Goal: Task Accomplishment & Management: Manage account settings

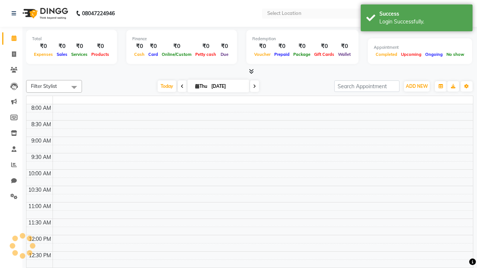
select select "en"
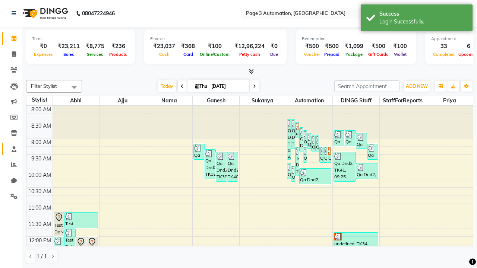
click at [11, 149] on span at bounding box center [13, 149] width 13 height 9
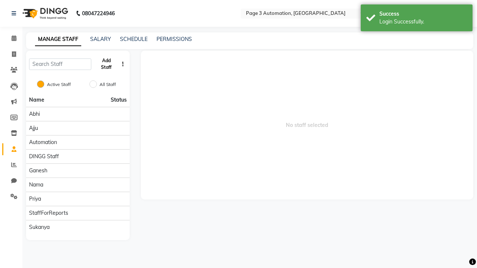
click at [106, 64] on button "Add Staff" at bounding box center [106, 63] width 24 height 19
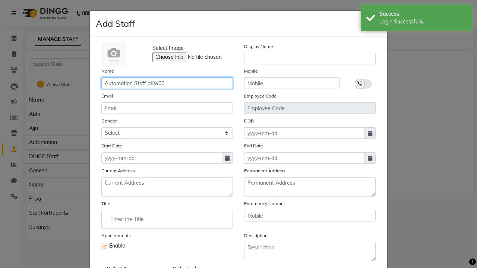
type input "Automation Staff gKw00"
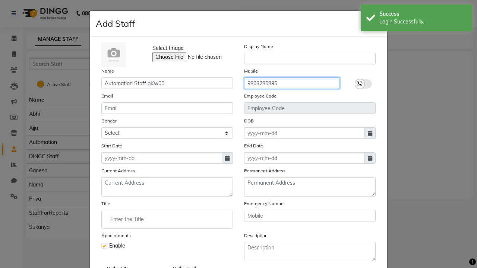
type input "9863285895"
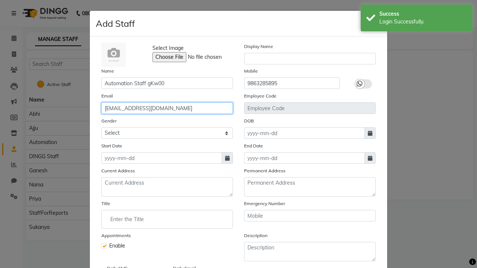
type input "[EMAIL_ADDRESS][DOMAIN_NAME]"
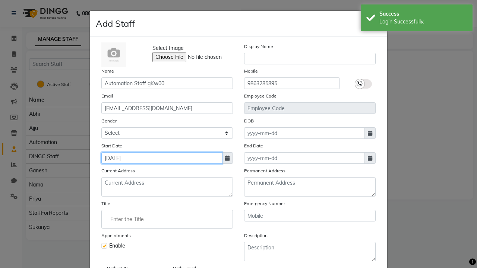
type input "[DATE]"
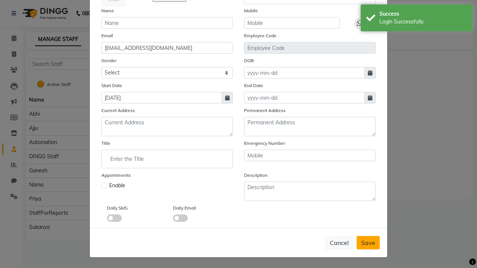
checkbox input "false"
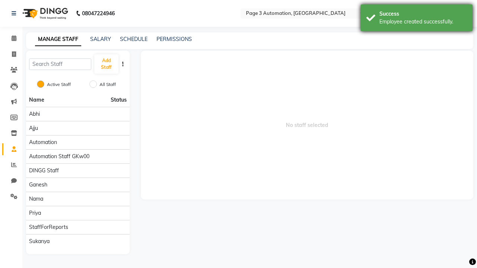
click at [416, 19] on div "Employee created successfully." at bounding box center [423, 22] width 88 height 8
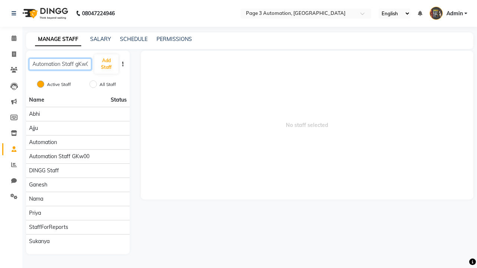
scroll to position [0, 4]
type input "Automation Staff gKw00"
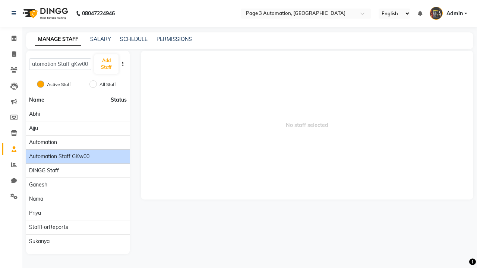
click at [77, 153] on span "Automation Staff gKw00" at bounding box center [59, 157] width 60 height 8
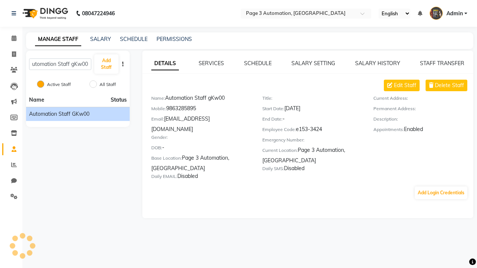
scroll to position [0, 0]
click at [405, 85] on span "Edit Staff" at bounding box center [405, 86] width 22 height 8
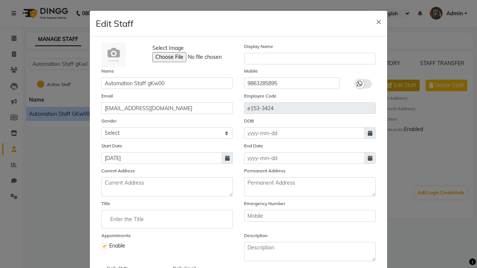
select select "[DEMOGRAPHIC_DATA]"
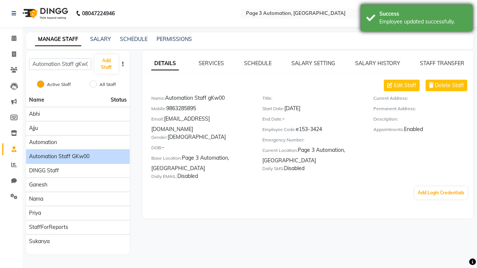
click at [416, 19] on div "Employee updated successfully." at bounding box center [423, 22] width 88 height 8
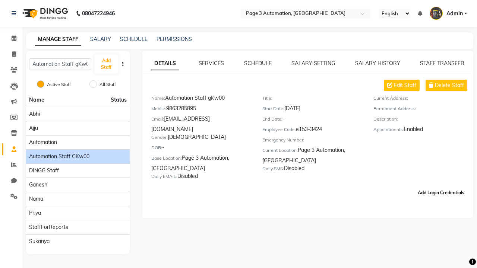
click at [441, 187] on button "Add Login Credentials" at bounding box center [441, 193] width 53 height 13
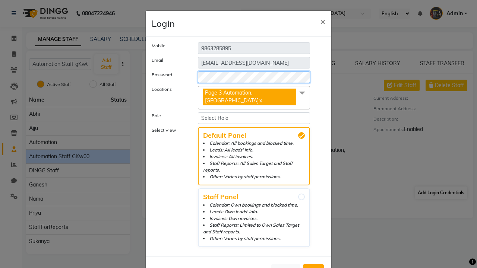
select select "4944"
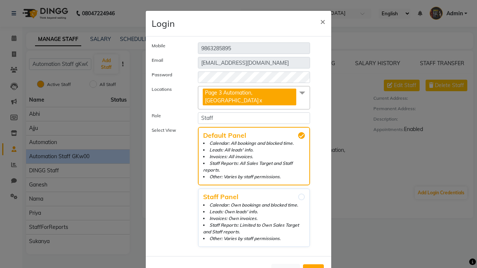
click at [313, 267] on span "Add" at bounding box center [313, 270] width 12 height 7
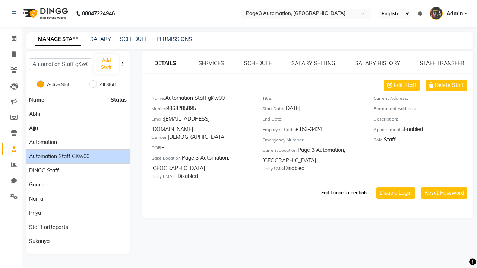
click at [344, 187] on button "Edit Login Credentials" at bounding box center [344, 193] width 52 height 13
select select "5477"
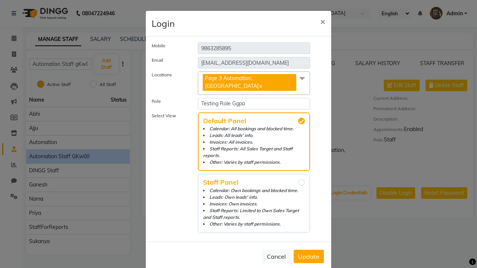
click at [308, 253] on span "Update" at bounding box center [308, 256] width 21 height 7
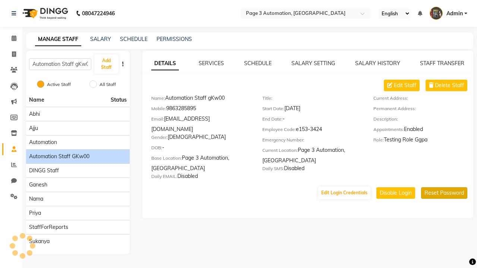
click at [444, 187] on button "Reset Password" at bounding box center [444, 193] width 46 height 12
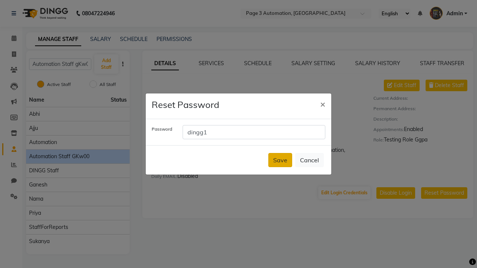
type input "dingg1"
click at [280, 160] on button "Save" at bounding box center [280, 160] width 24 height 14
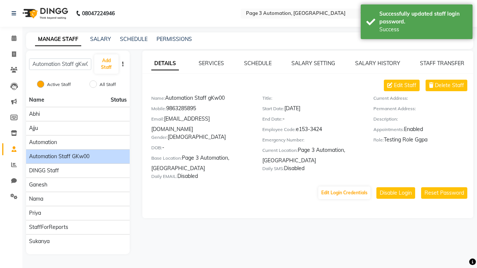
click at [416, 23] on div "Successfully updated staff login password." at bounding box center [423, 18] width 88 height 16
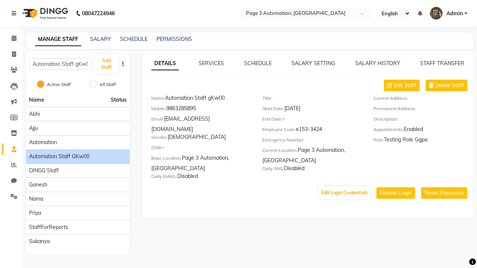
click at [165, 63] on link "DETAILS" at bounding box center [165, 63] width 28 height 13
click at [449, 85] on span "Delete Staff" at bounding box center [449, 86] width 29 height 8
